Goal: Task Accomplishment & Management: Use online tool/utility

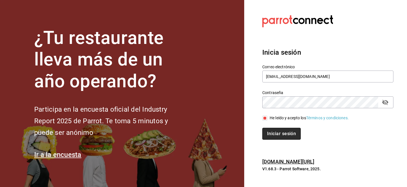
click at [269, 130] on button "Iniciar sesión" at bounding box center [281, 133] width 38 height 12
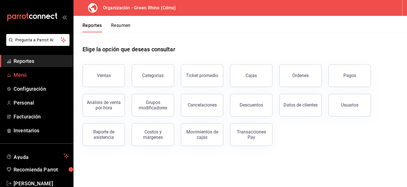
click at [46, 75] on span "Menú" at bounding box center [41, 75] width 55 height 8
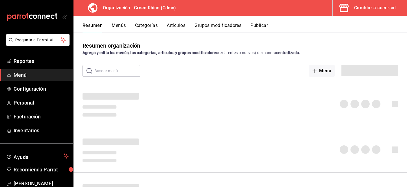
click at [182, 28] on button "Artículos" at bounding box center [176, 28] width 19 height 10
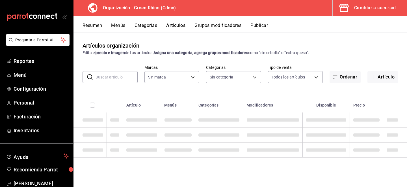
type input "a132321f-e3f1-4ec9-8484-95b8f08d7905"
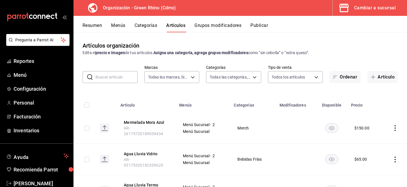
type input "6bbed989-6c2a-4cea-bab8-d1a56aaac758,4f90f54c-2ac6-458b-a9a9-6df5e79288cd,3d0d4…"
click at [111, 83] on div "Artículos organización Edita el precio e imagen de tus artículos. Asigna una ca…" at bounding box center [240, 109] width 334 height 154
click at [116, 78] on input "text" at bounding box center [117, 76] width 42 height 11
type input "mantequ"
